Goal: Task Accomplishment & Management: Use online tool/utility

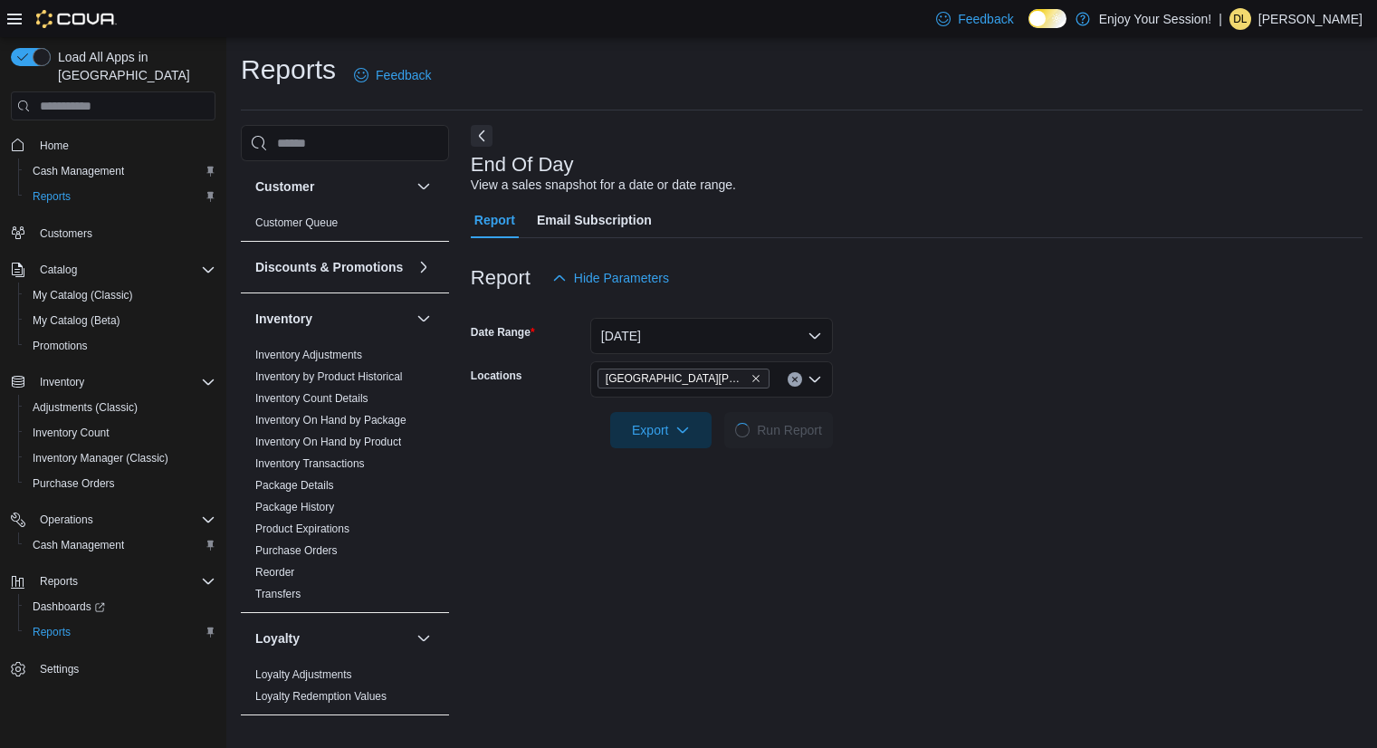
scroll to position [310, 0]
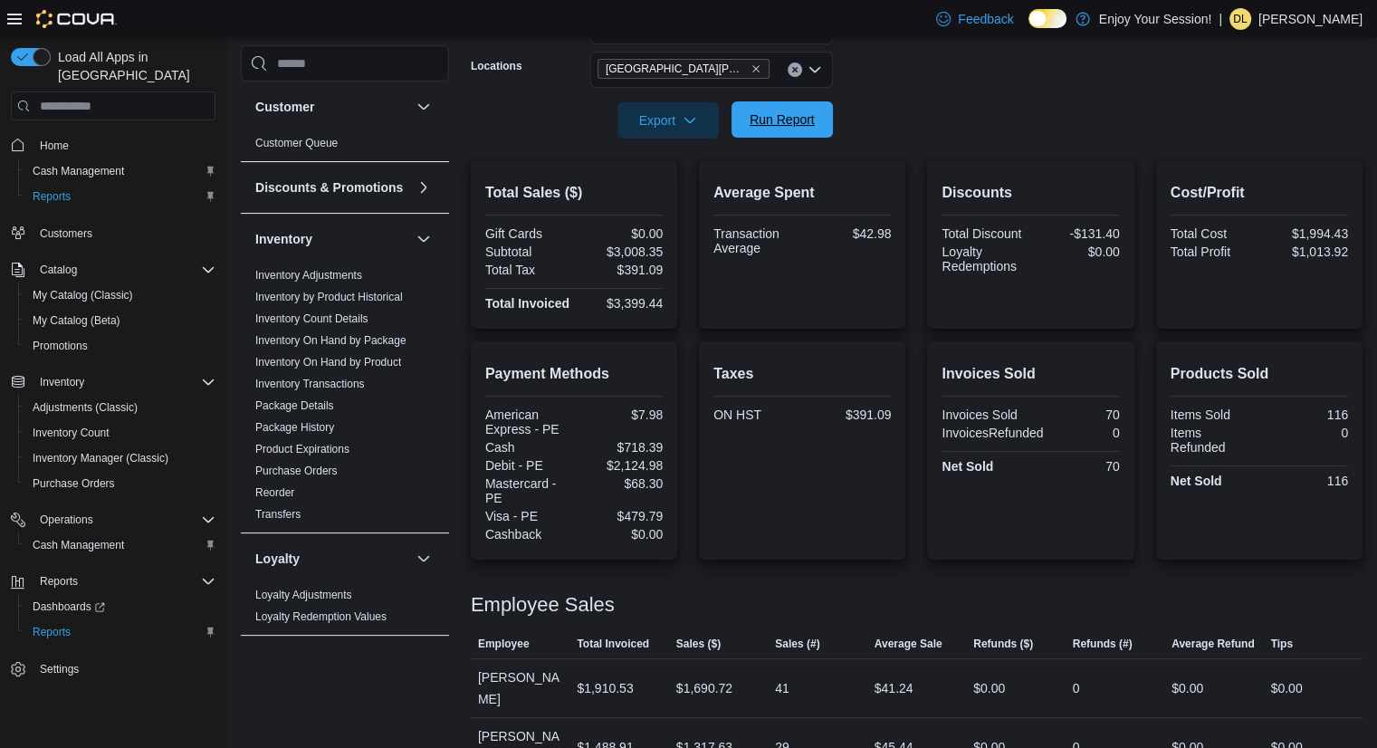
click at [771, 134] on span "Run Report" at bounding box center [782, 119] width 80 height 36
click at [772, 138] on div "Export Run Report" at bounding box center [652, 120] width 362 height 36
click at [778, 124] on span "Run Report" at bounding box center [781, 119] width 65 height 18
click at [779, 125] on span "Run Report" at bounding box center [781, 119] width 65 height 18
